Goal: Information Seeking & Learning: Check status

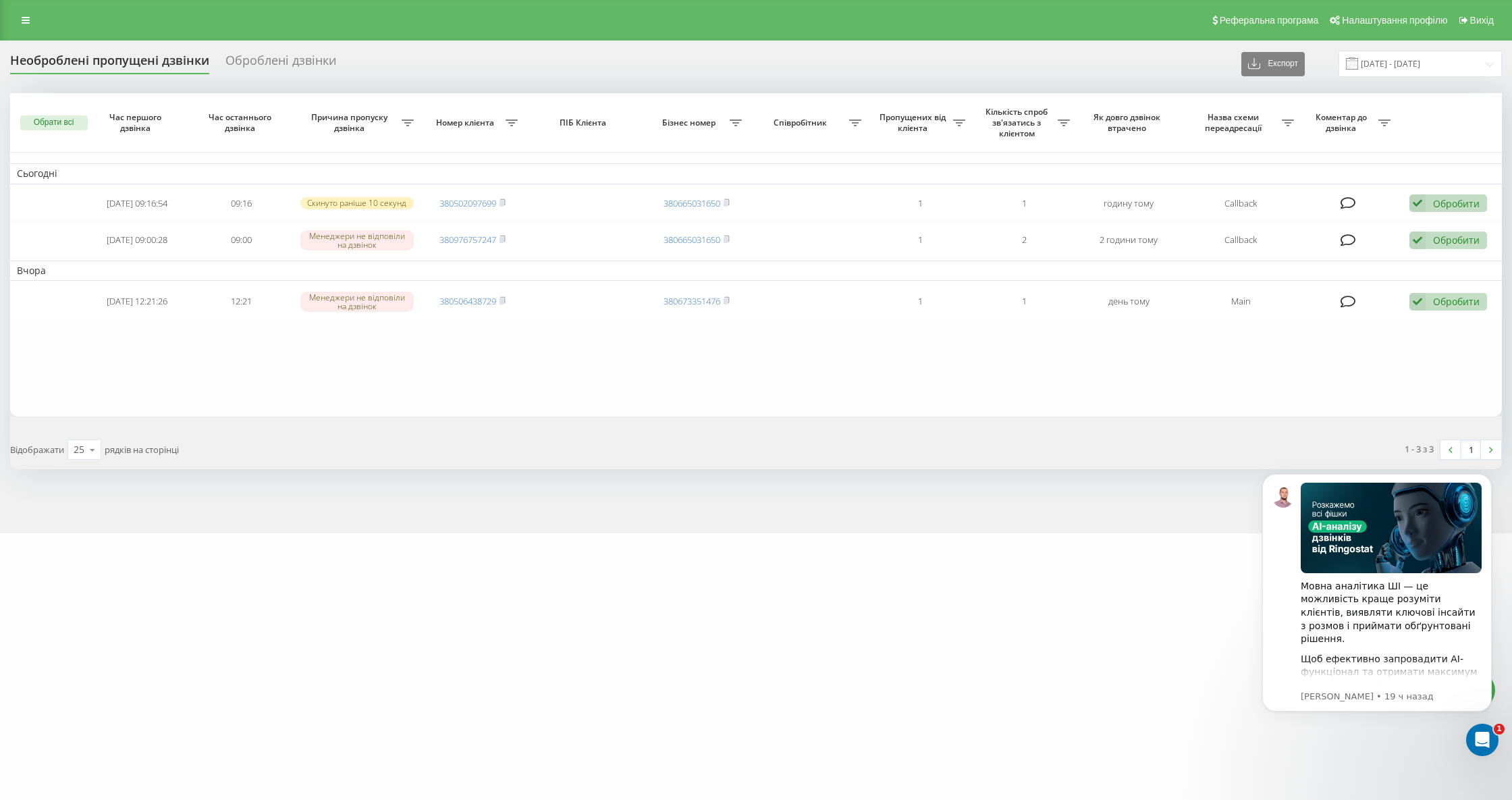
click at [154, 60] on div "Необроблені пропущені дзвінки" at bounding box center [110, 63] width 199 height 21
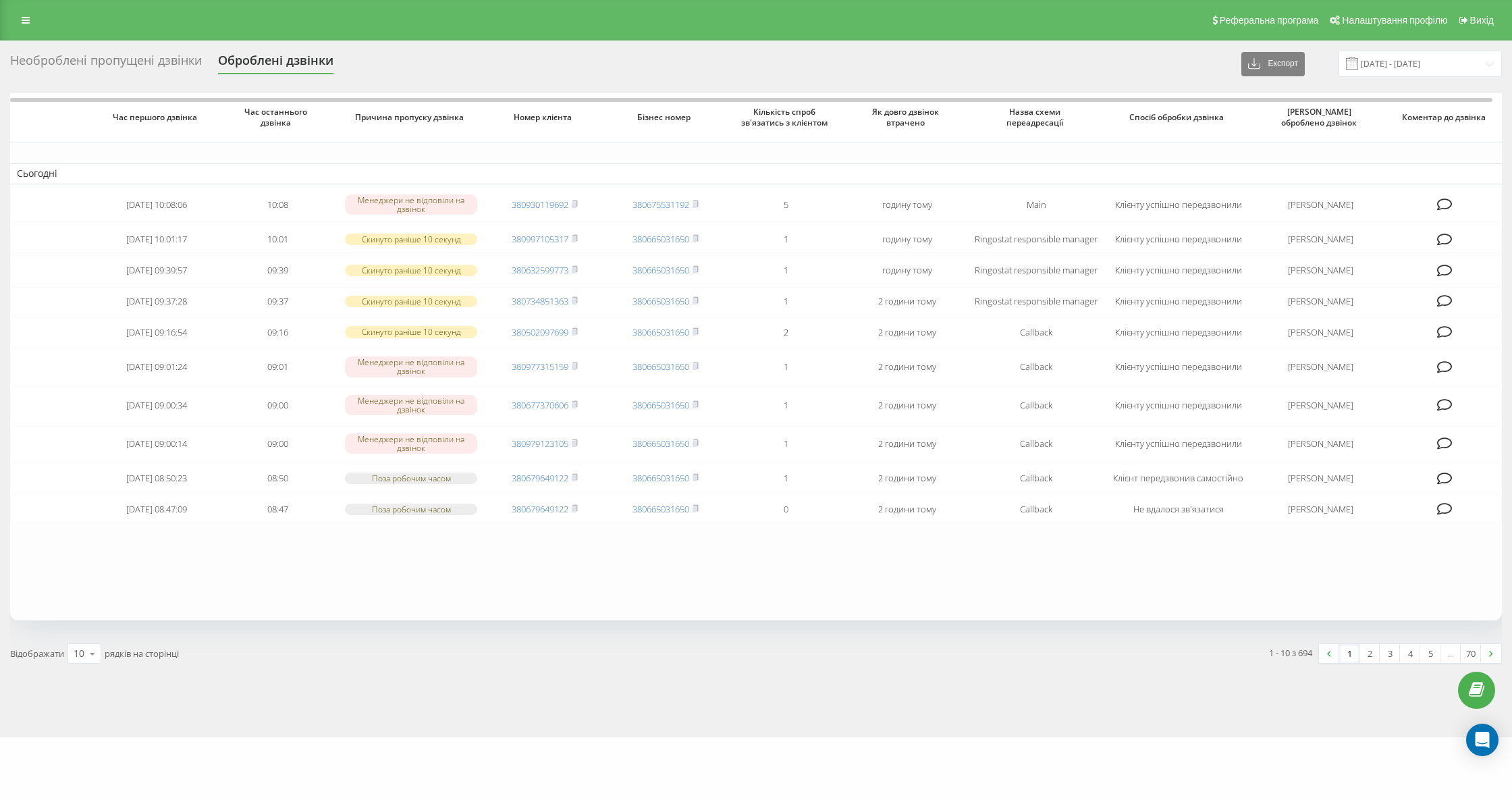
click at [170, 61] on div "Необроблені пропущені дзвінки" at bounding box center [106, 63] width 192 height 21
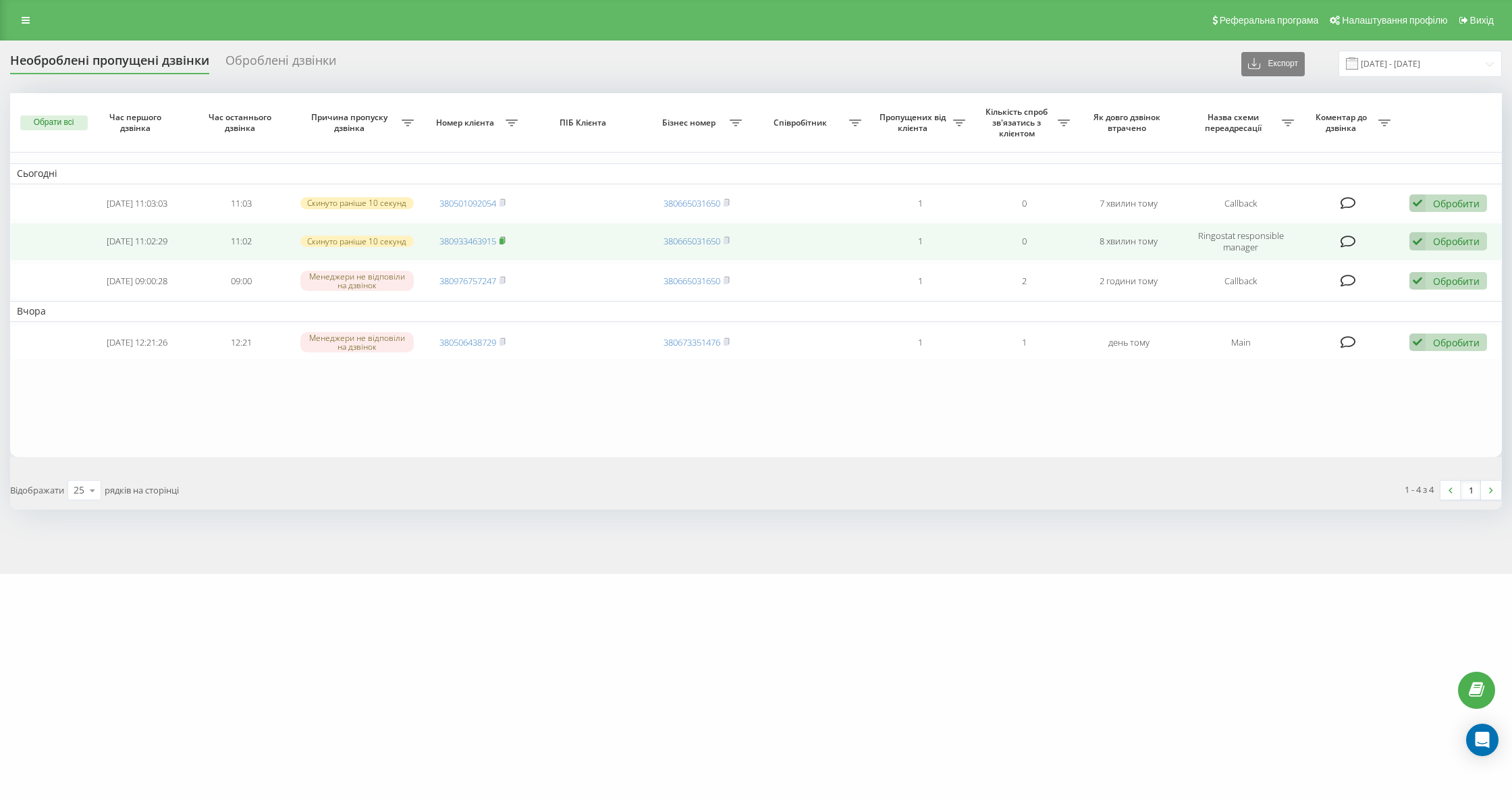
click at [503, 239] on rect at bounding box center [502, 241] width 4 height 6
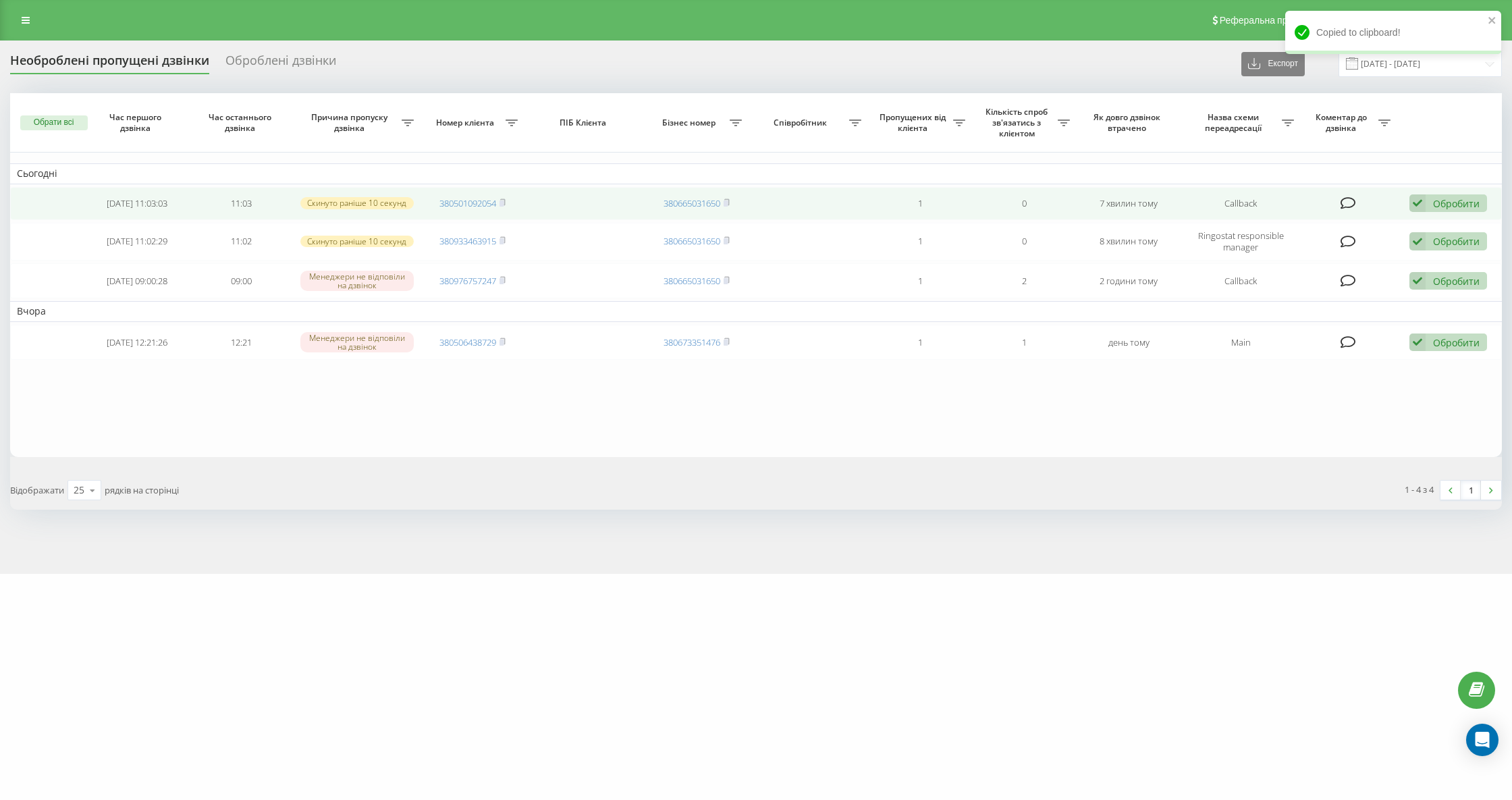
click at [505, 195] on td "380501092054" at bounding box center [472, 204] width 105 height 33
click at [503, 199] on icon at bounding box center [503, 202] width 5 height 6
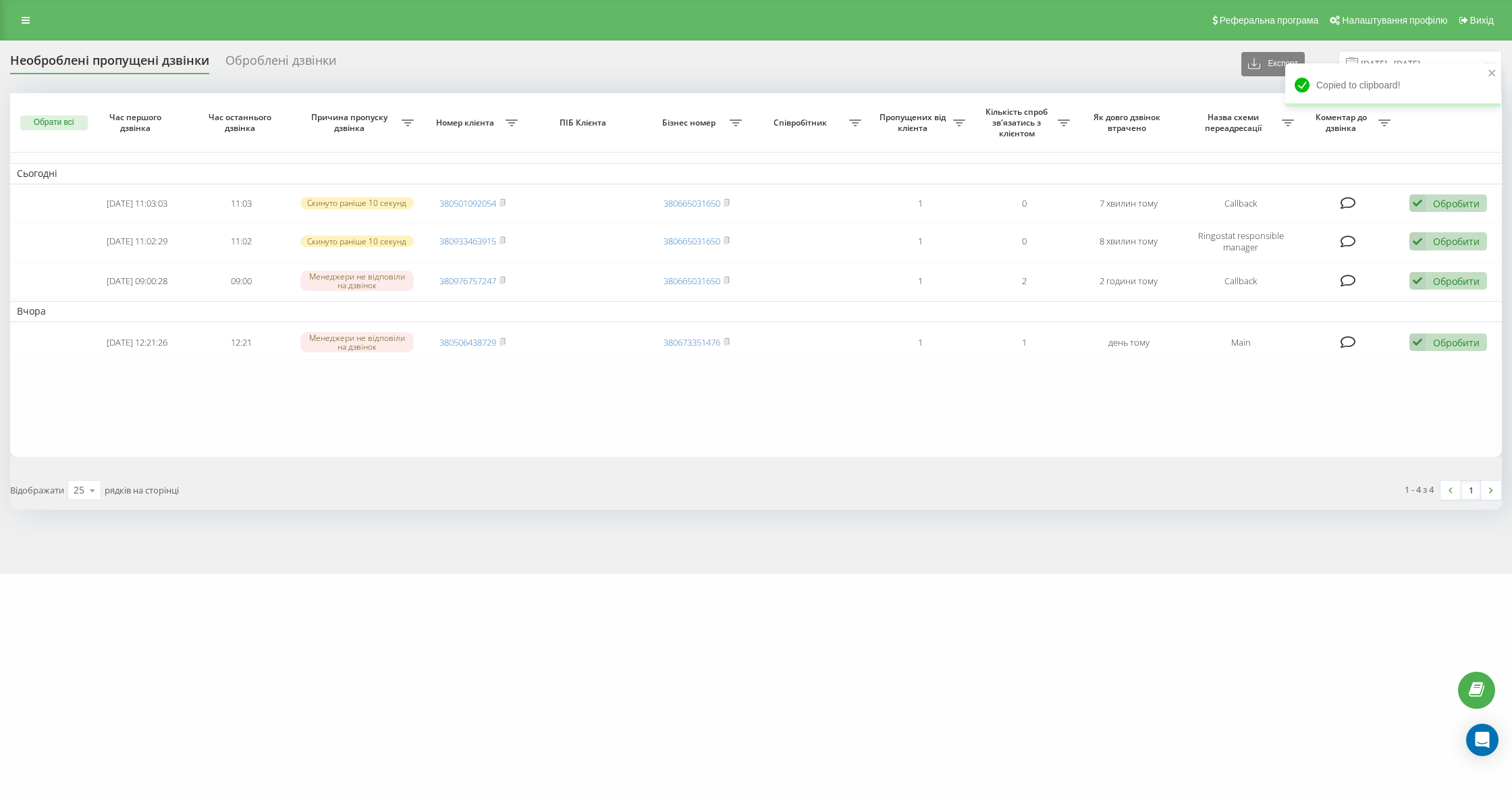
click at [117, 70] on div "Необроблені пропущені дзвінки" at bounding box center [110, 63] width 199 height 21
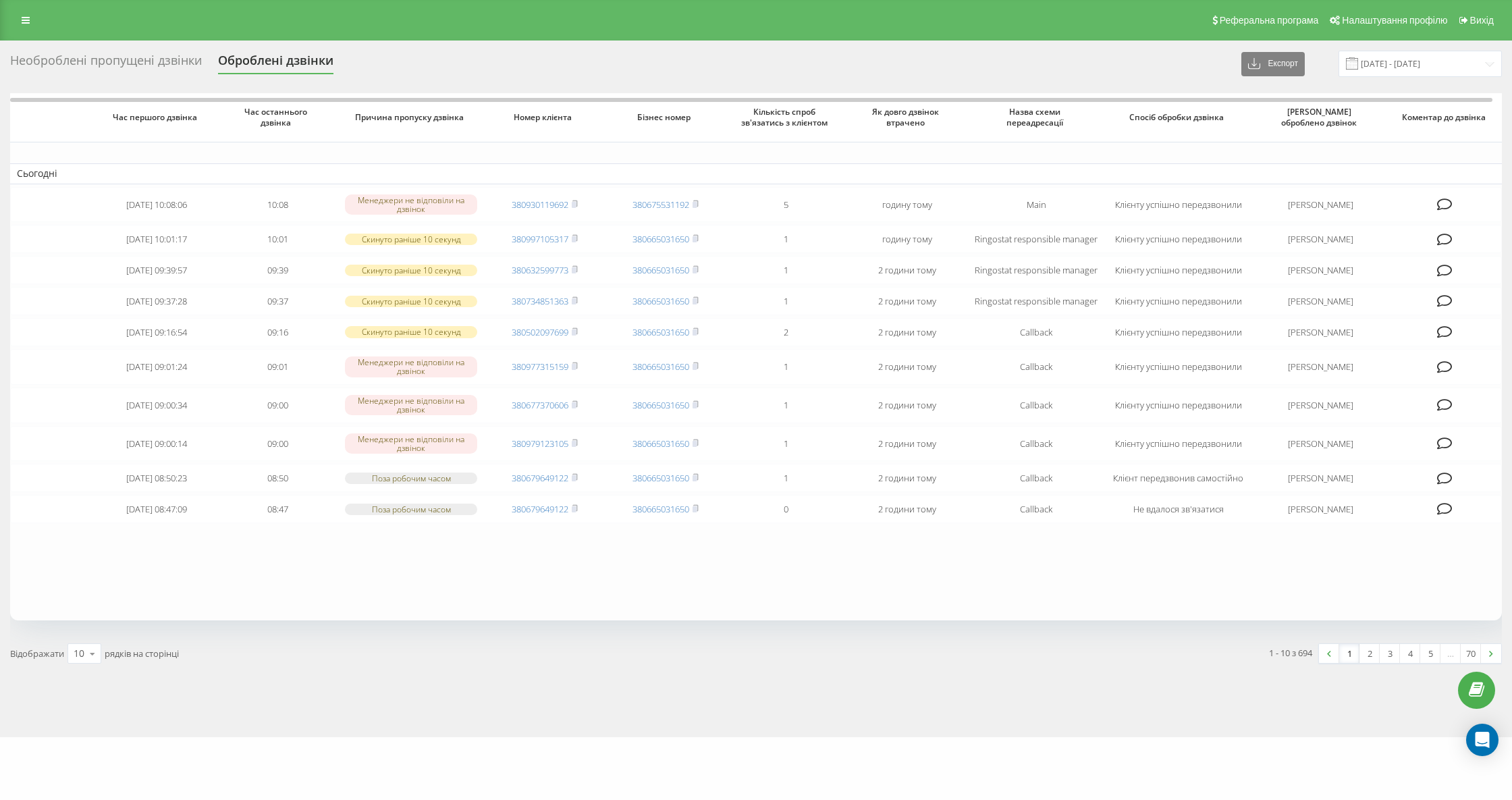
click at [100, 61] on div "Необроблені пропущені дзвінки" at bounding box center [106, 63] width 192 height 21
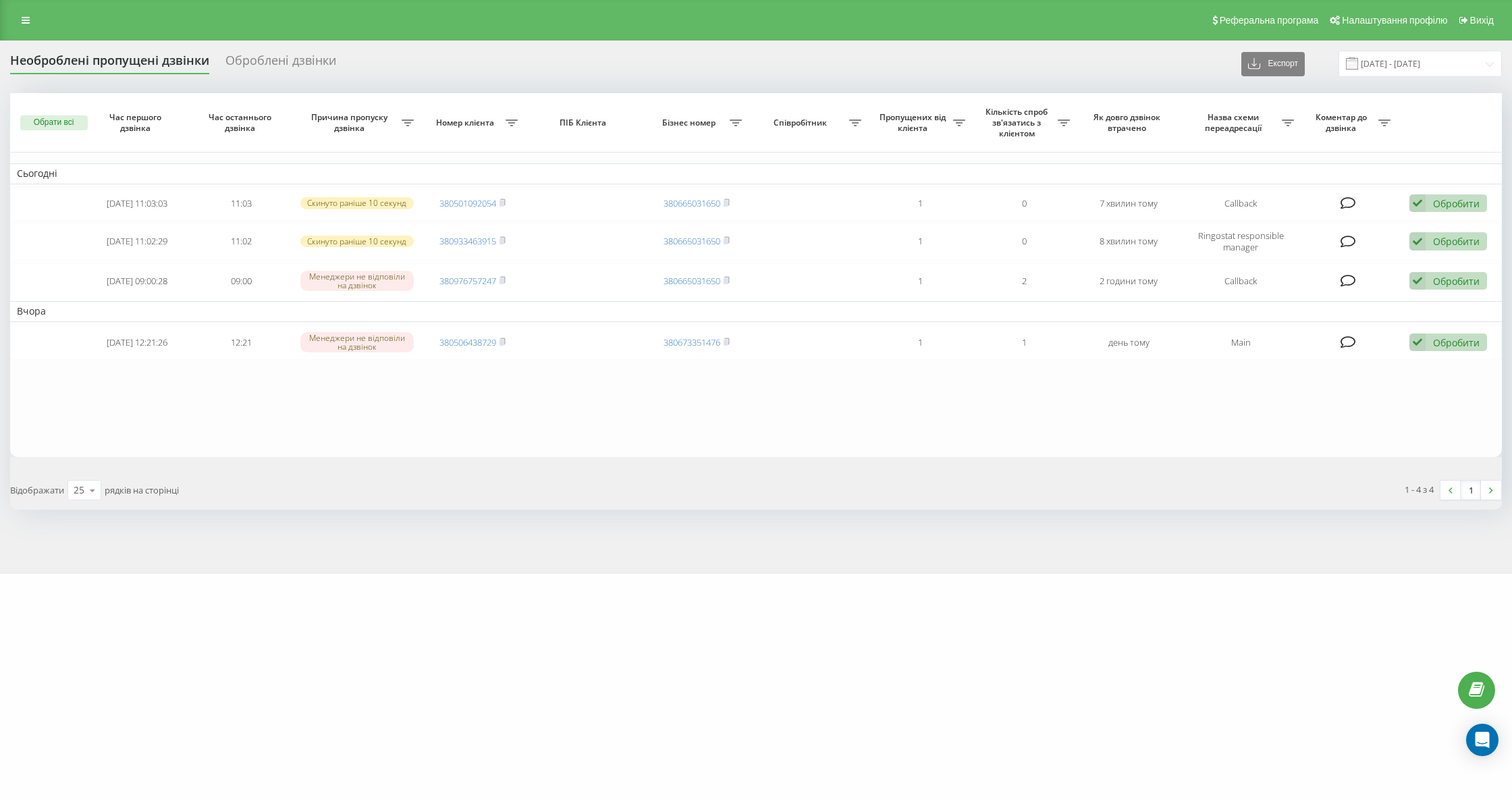
click at [92, 65] on div "Необроблені пропущені дзвінки" at bounding box center [110, 63] width 199 height 21
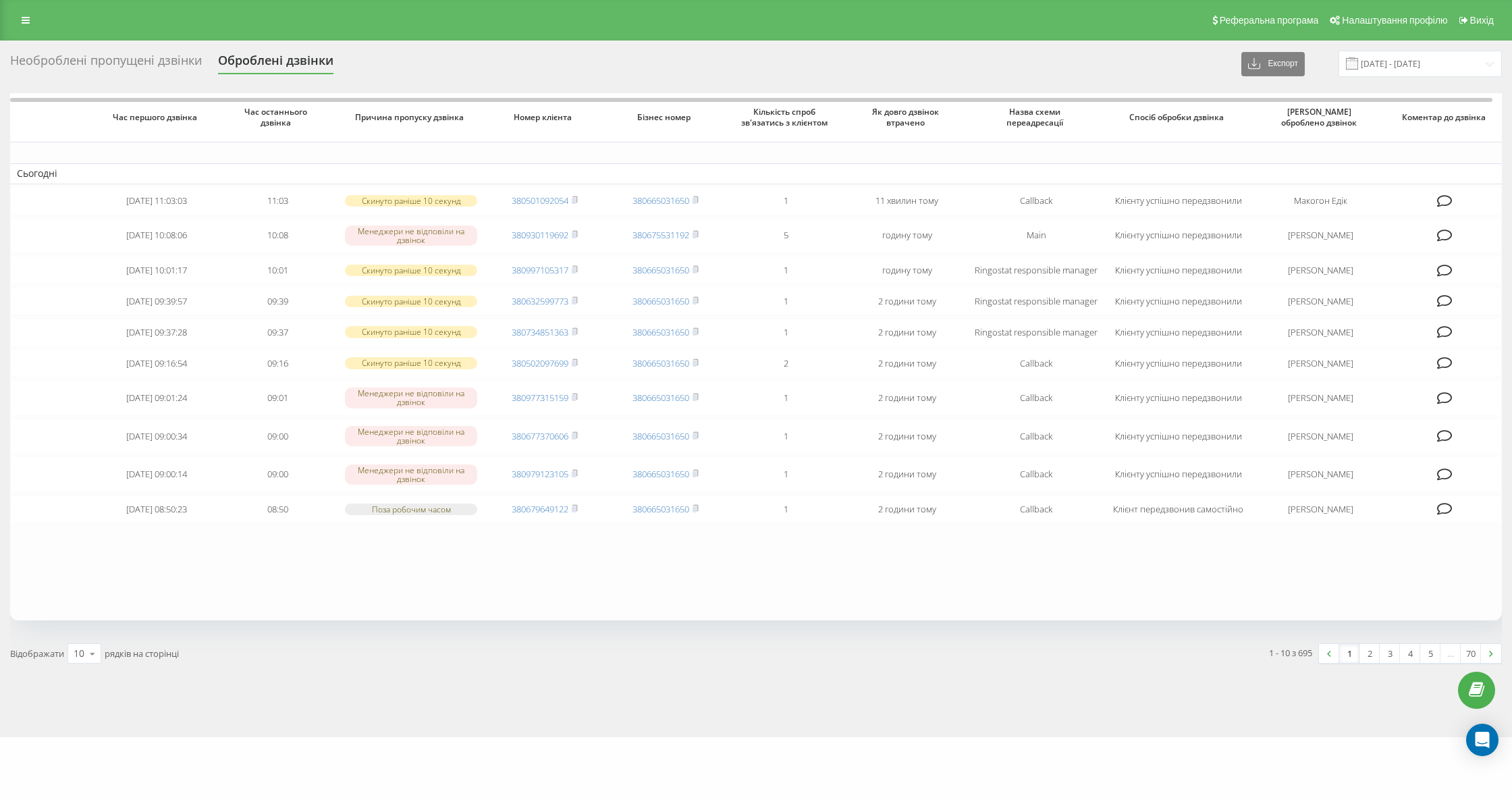
click at [127, 60] on div "Необроблені пропущені дзвінки" at bounding box center [106, 63] width 192 height 21
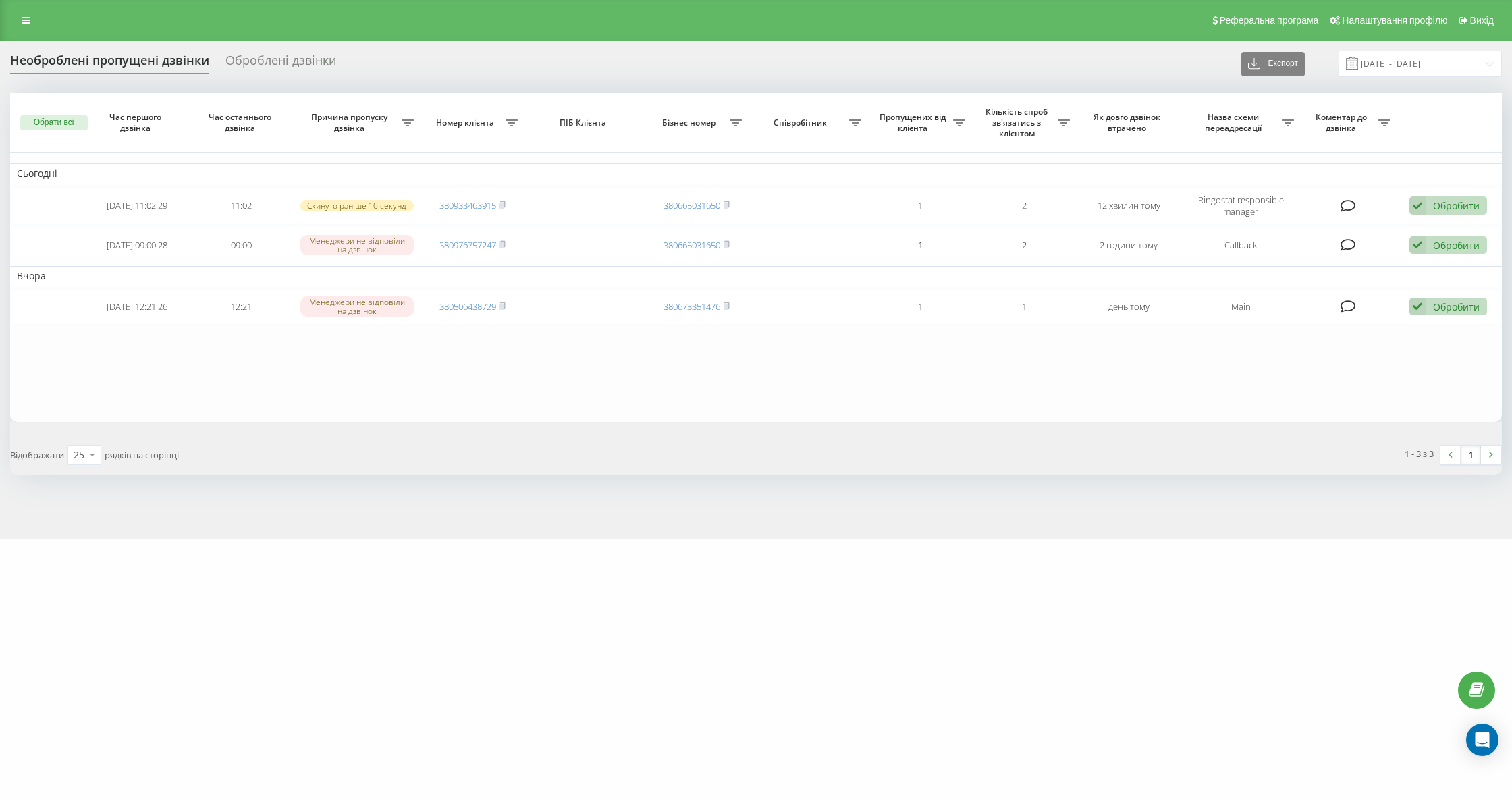
click at [162, 47] on div "Необроблені пропущені дзвінки Оброблені дзвінки Експорт .csv .xlsx [DATE] - [DA…" at bounding box center [756, 290] width 1512 height 498
drag, startPoint x: 165, startPoint y: 60, endPoint x: 209, endPoint y: 76, distance: 46.8
click at [164, 60] on div "Необроблені пропущені дзвінки" at bounding box center [110, 63] width 199 height 21
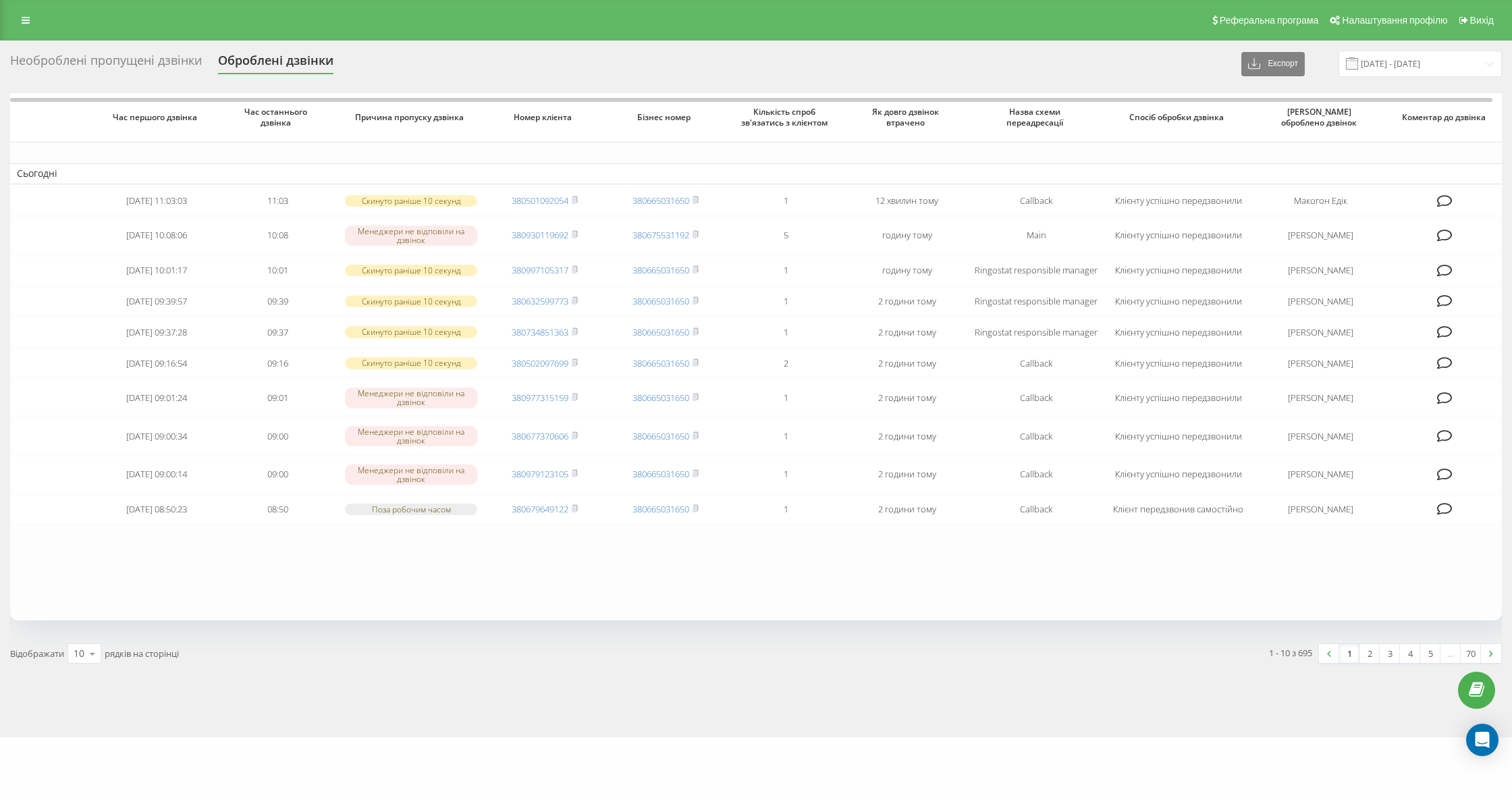
click at [133, 65] on div "Необроблені пропущені дзвінки" at bounding box center [106, 63] width 192 height 21
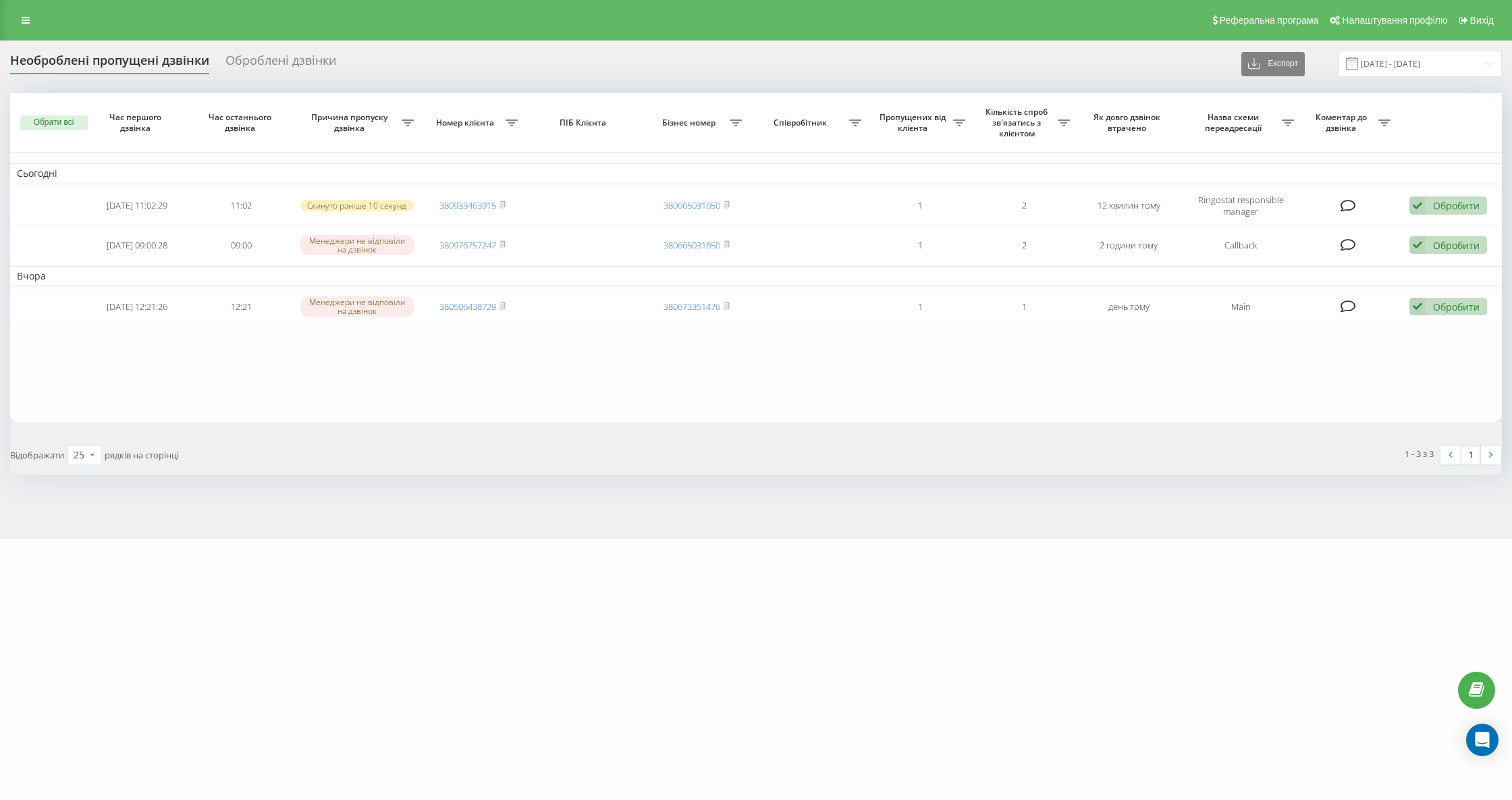
click at [93, 68] on div "Необроблені пропущені дзвінки" at bounding box center [110, 63] width 199 height 21
